Goal: Find specific page/section: Find specific page/section

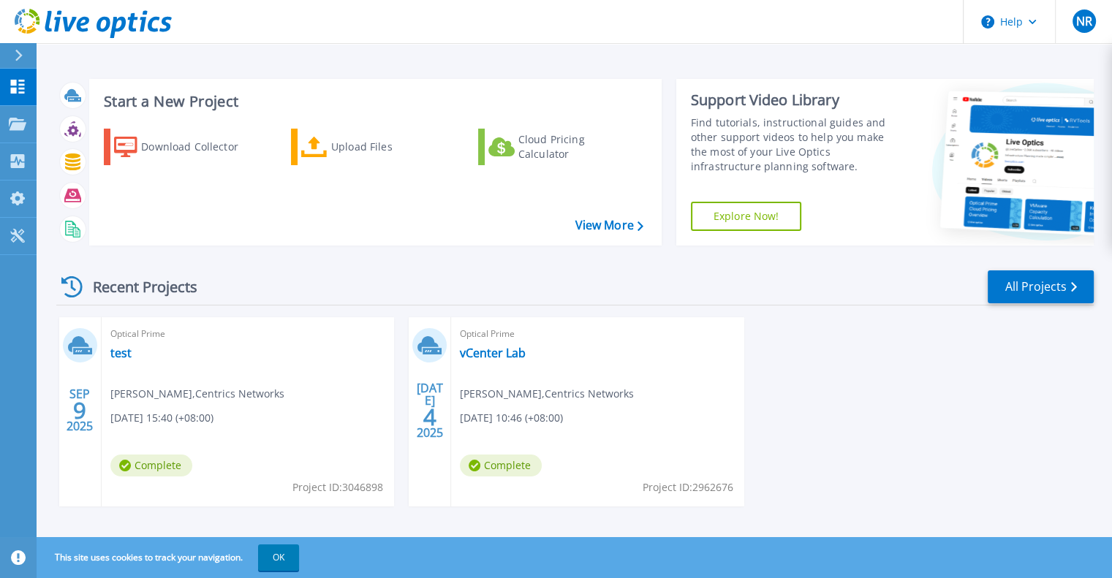
scroll to position [12, 0]
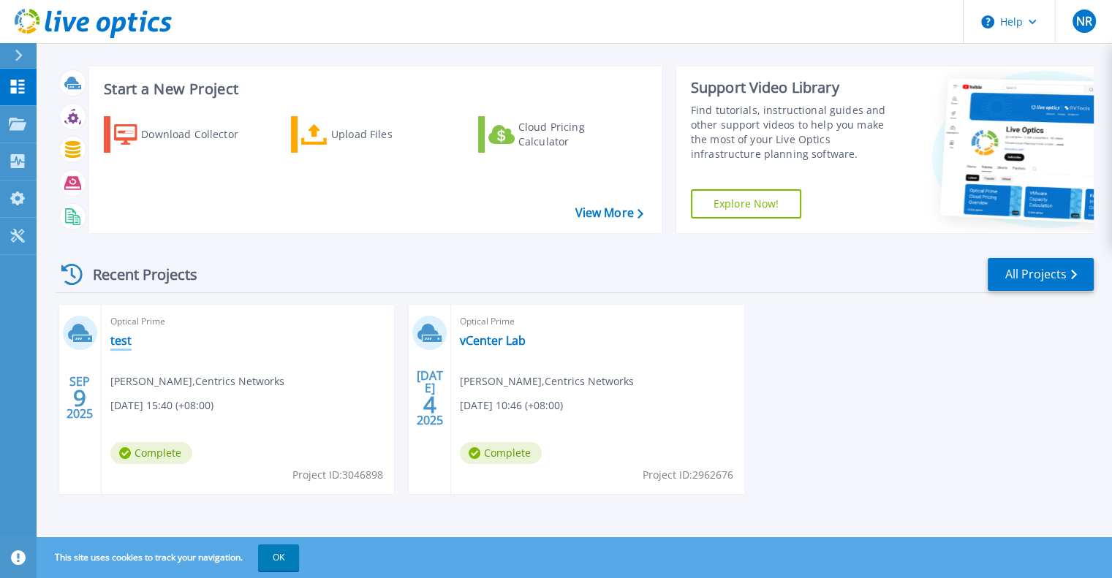
click at [123, 340] on link "test" at bounding box center [120, 340] width 21 height 15
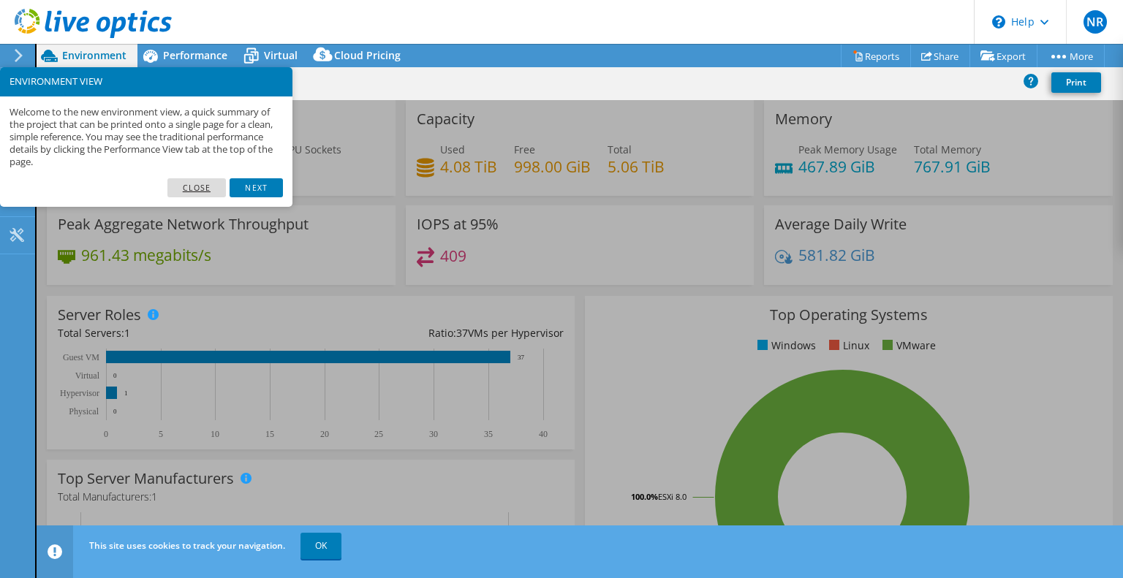
click at [200, 189] on link "Close" at bounding box center [196, 187] width 59 height 19
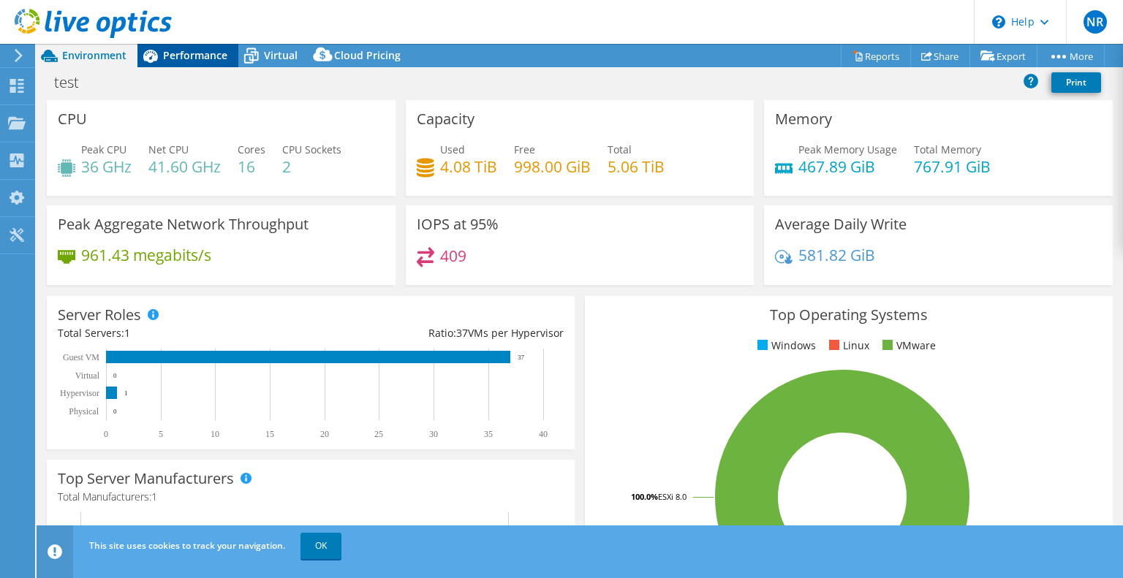
click at [189, 58] on span "Performance" at bounding box center [195, 55] width 64 height 14
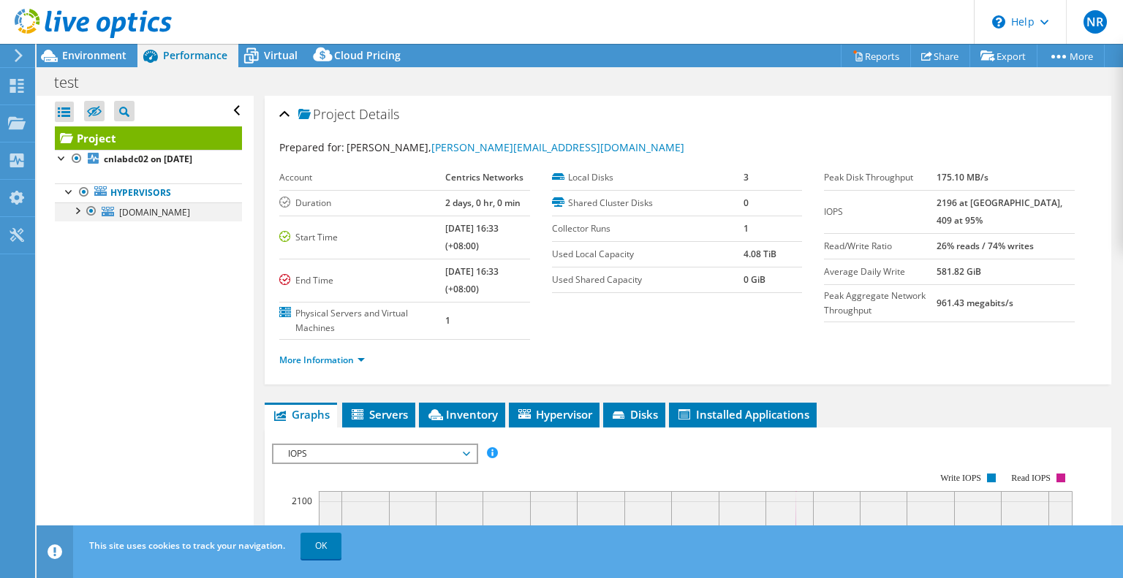
click at [77, 211] on div at bounding box center [76, 209] width 15 height 15
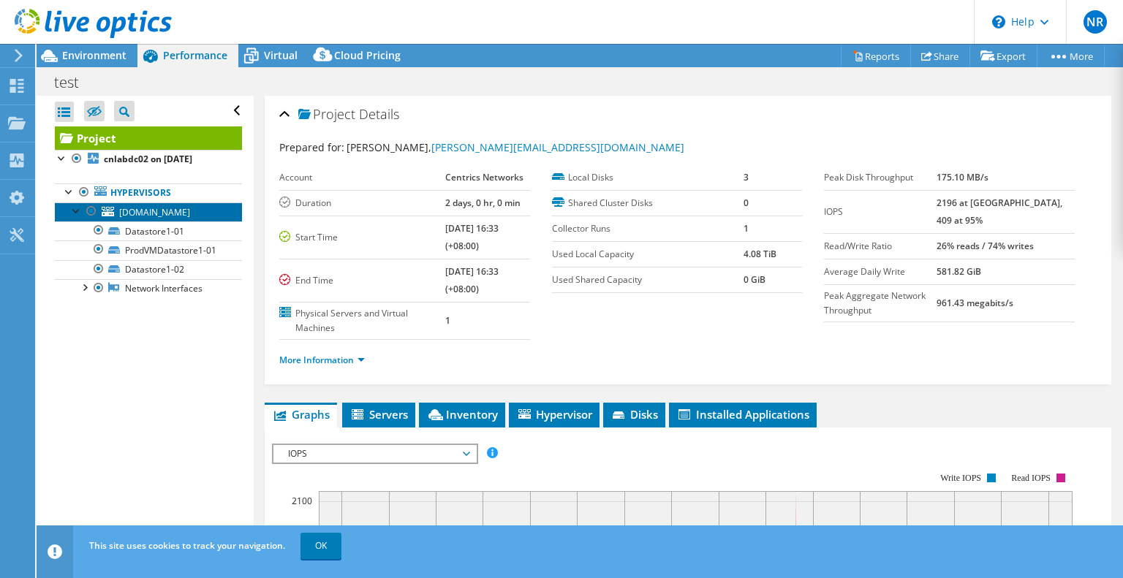
click at [176, 213] on span "esxi01.main.com" at bounding box center [154, 212] width 71 height 12
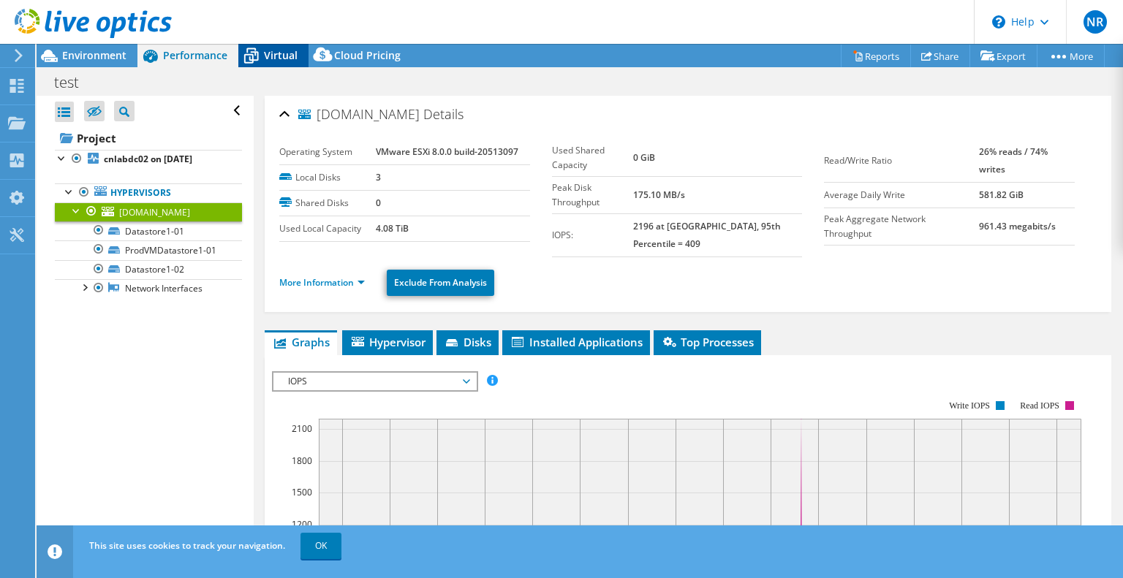
click at [269, 57] on span "Virtual" at bounding box center [281, 55] width 34 height 14
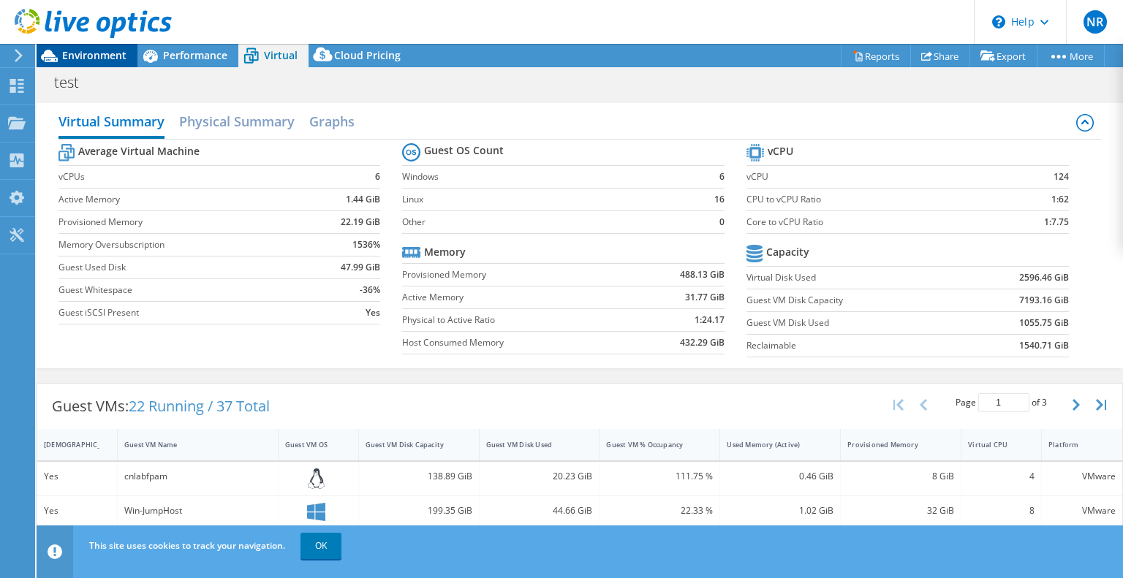
click at [99, 58] on span "Environment" at bounding box center [94, 55] width 64 height 14
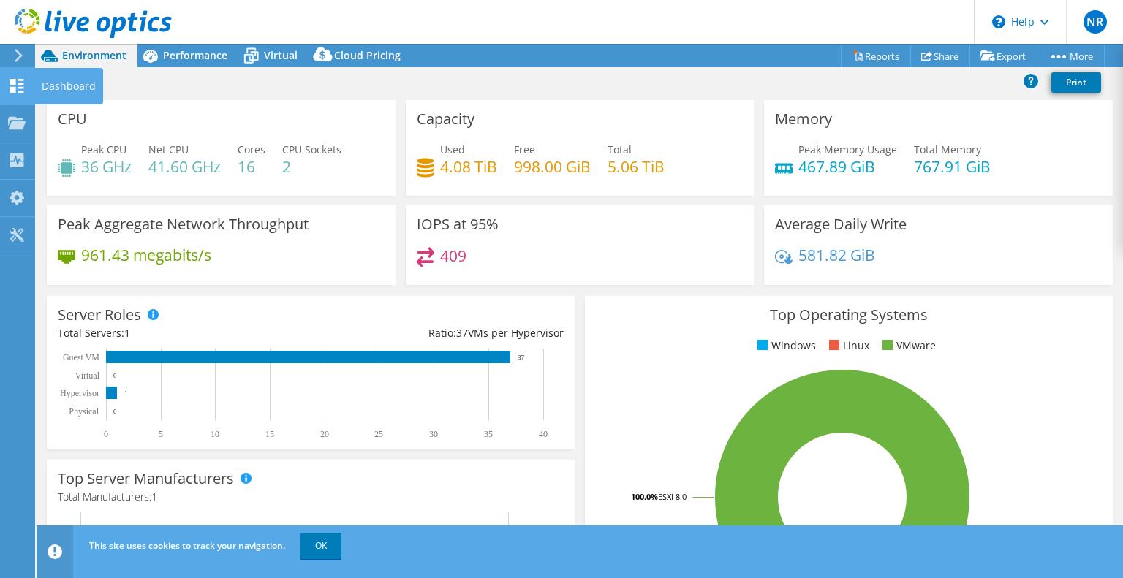
click at [18, 89] on icon at bounding box center [17, 86] width 18 height 14
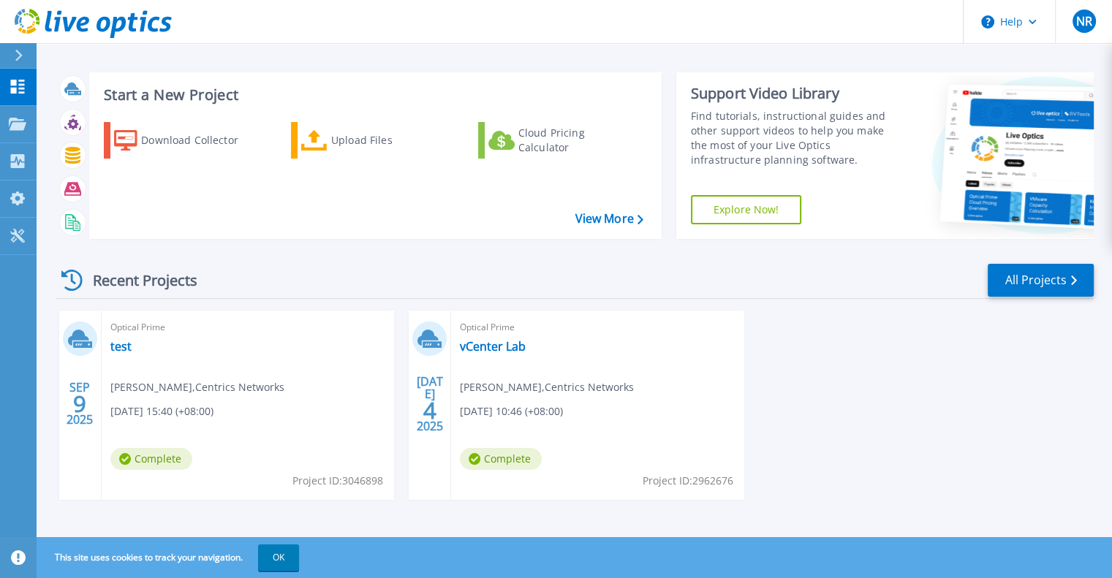
scroll to position [12, 0]
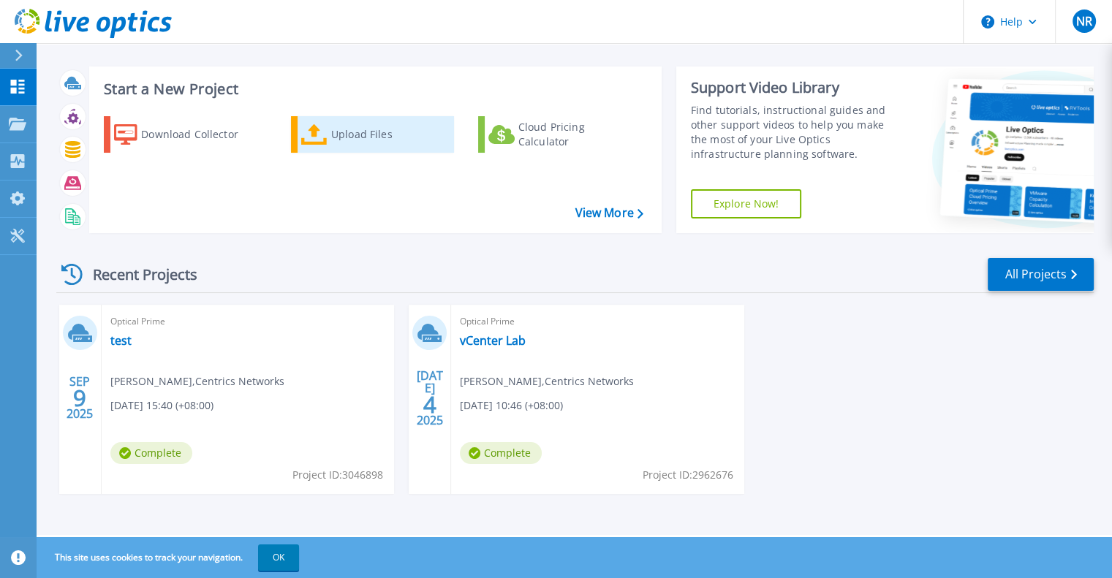
click at [357, 140] on div "Upload Files" at bounding box center [389, 134] width 117 height 29
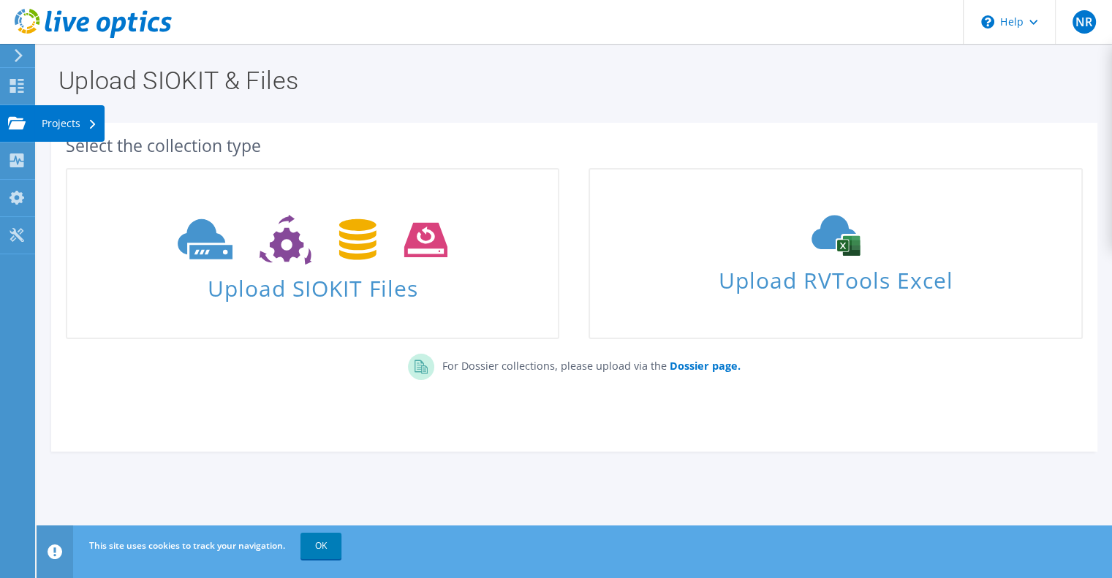
click at [12, 118] on use at bounding box center [17, 122] width 18 height 12
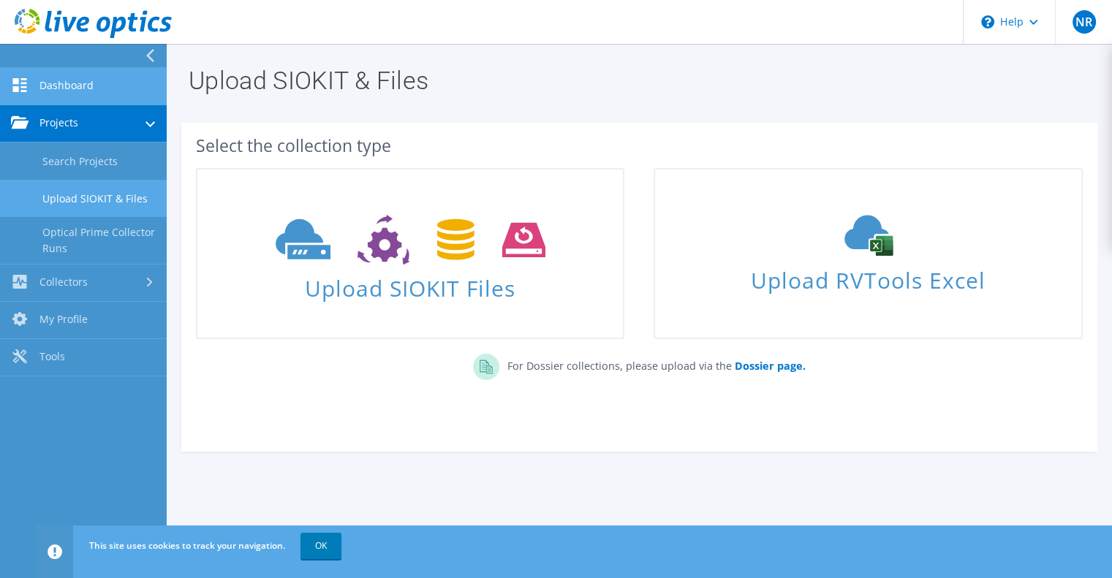
click at [56, 72] on link "Dashboard" at bounding box center [83, 86] width 167 height 37
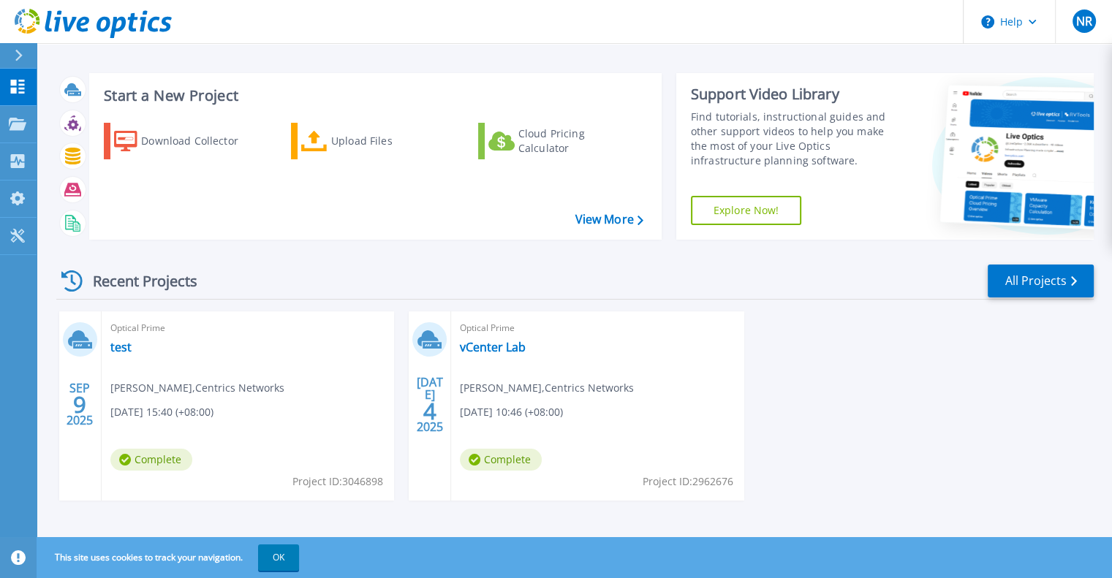
scroll to position [12, 0]
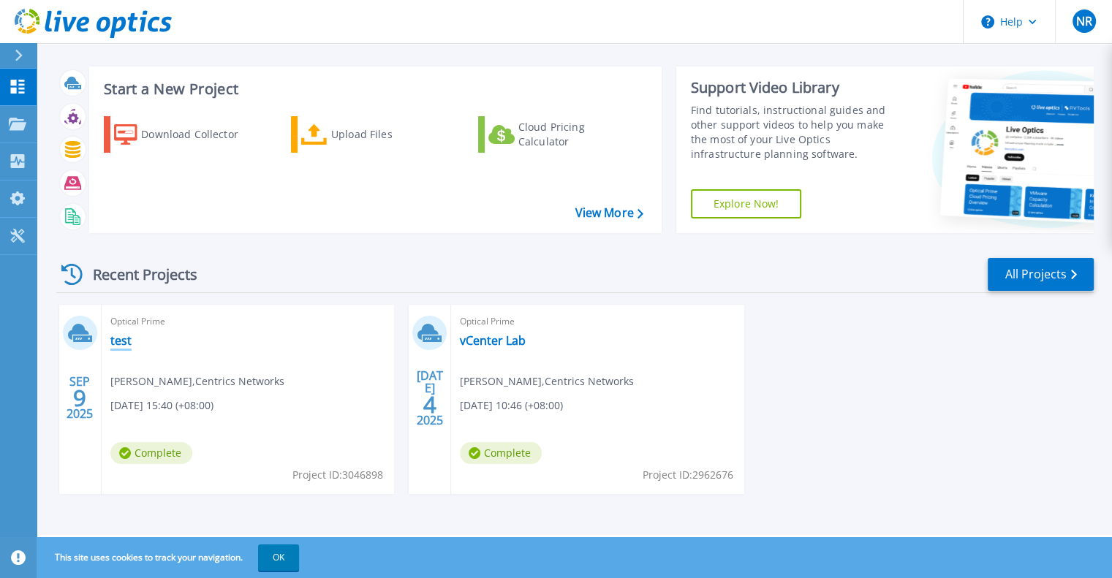
click at [121, 344] on link "test" at bounding box center [120, 340] width 21 height 15
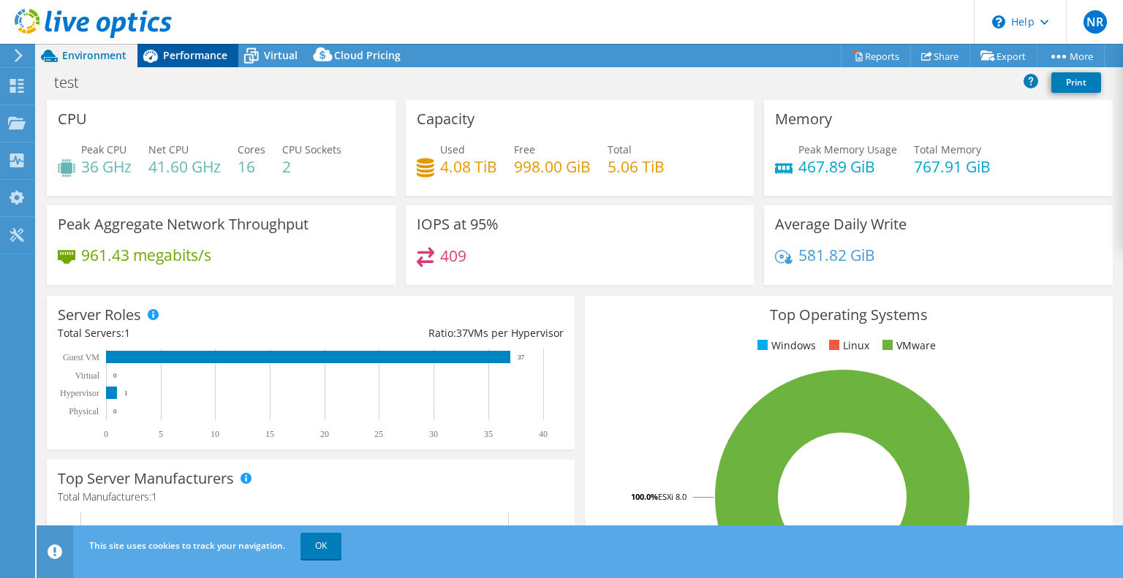
click at [195, 51] on span "Performance" at bounding box center [195, 55] width 64 height 14
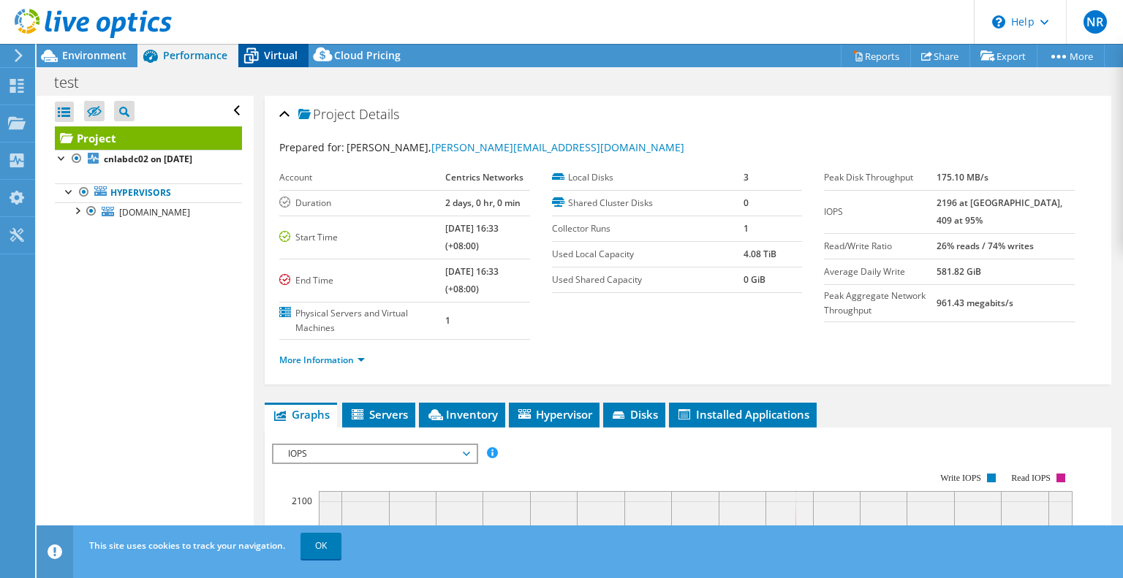
click at [265, 55] on span "Virtual" at bounding box center [281, 55] width 34 height 14
